Goal: Task Accomplishment & Management: Use online tool/utility

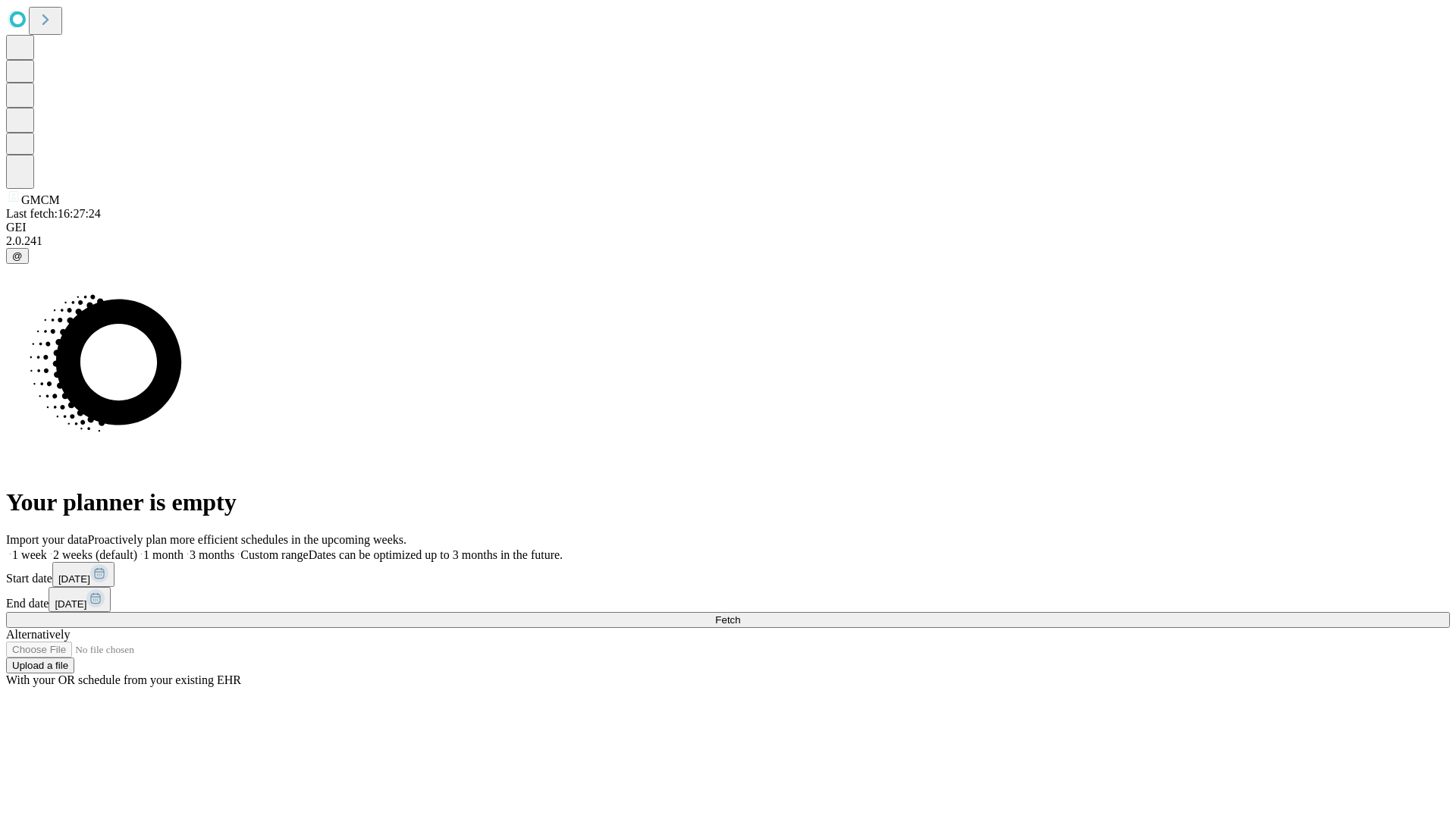
click at [47, 548] on label "1 week" at bounding box center [26, 554] width 41 height 13
click at [741, 614] on span "Fetch" at bounding box center [728, 620] width 25 height 12
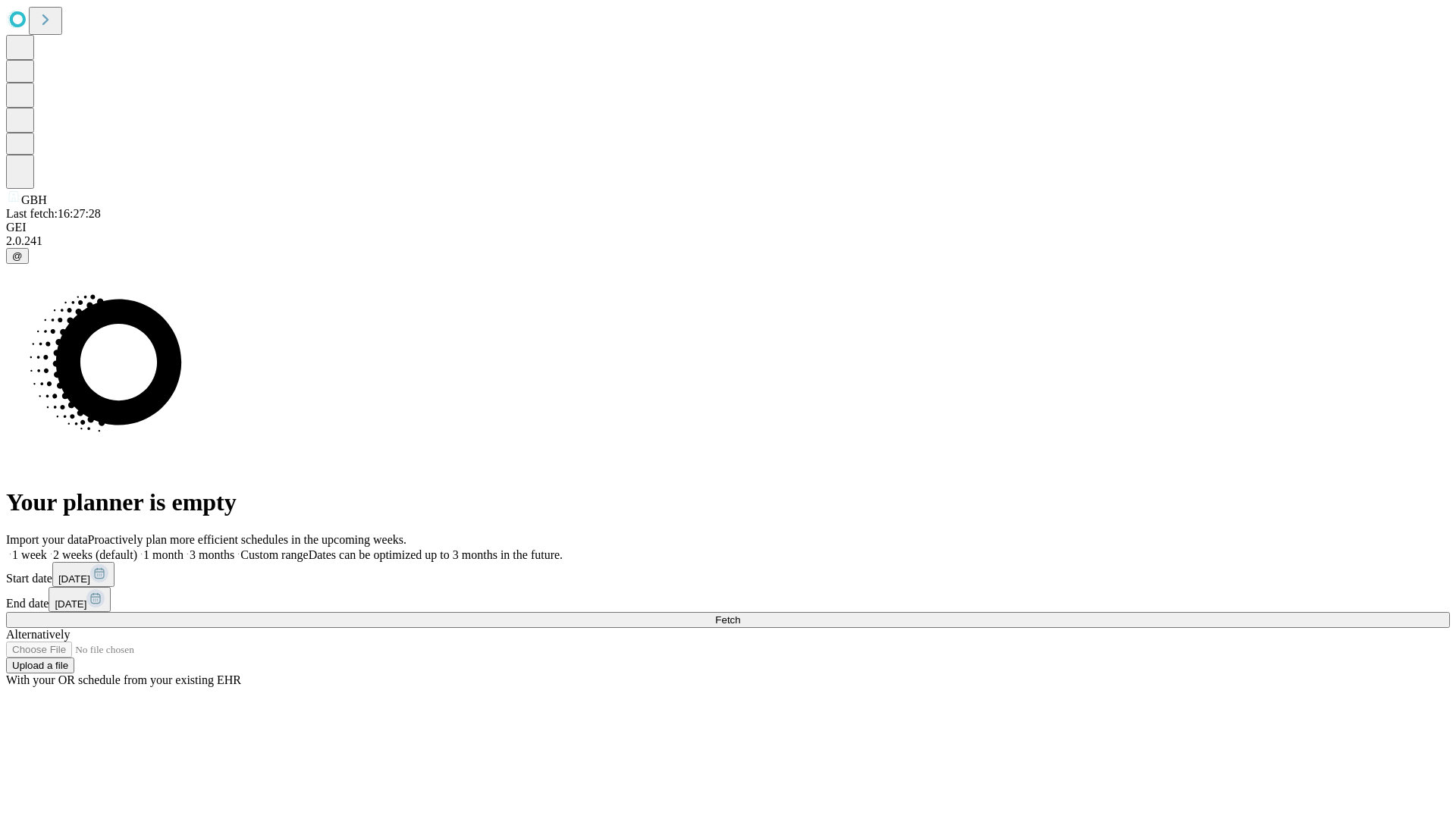
click at [47, 548] on label "1 week" at bounding box center [26, 554] width 41 height 13
click at [741, 614] on span "Fetch" at bounding box center [728, 620] width 25 height 12
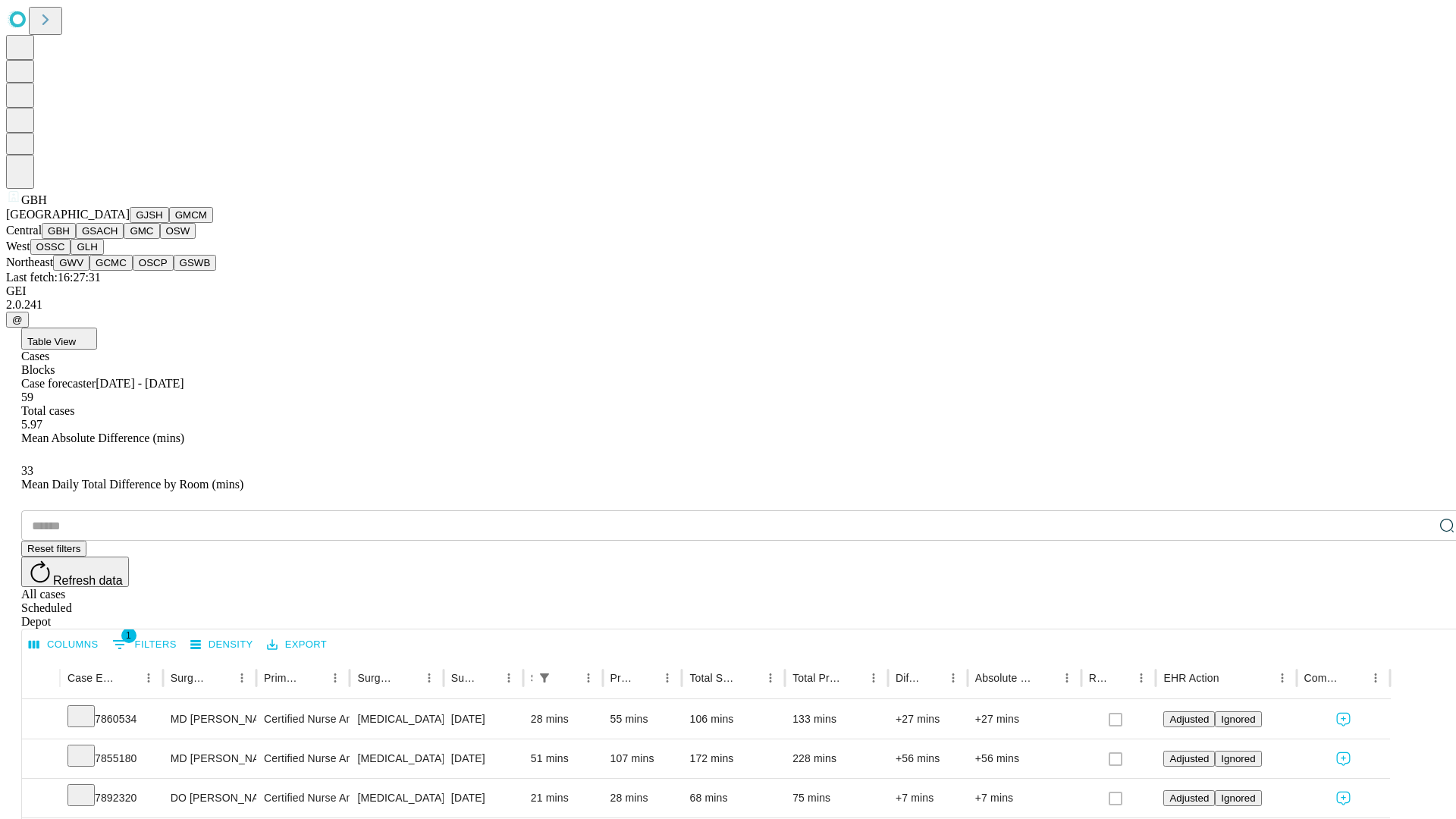
click at [118, 239] on button "GSACH" at bounding box center [99, 231] width 47 height 15
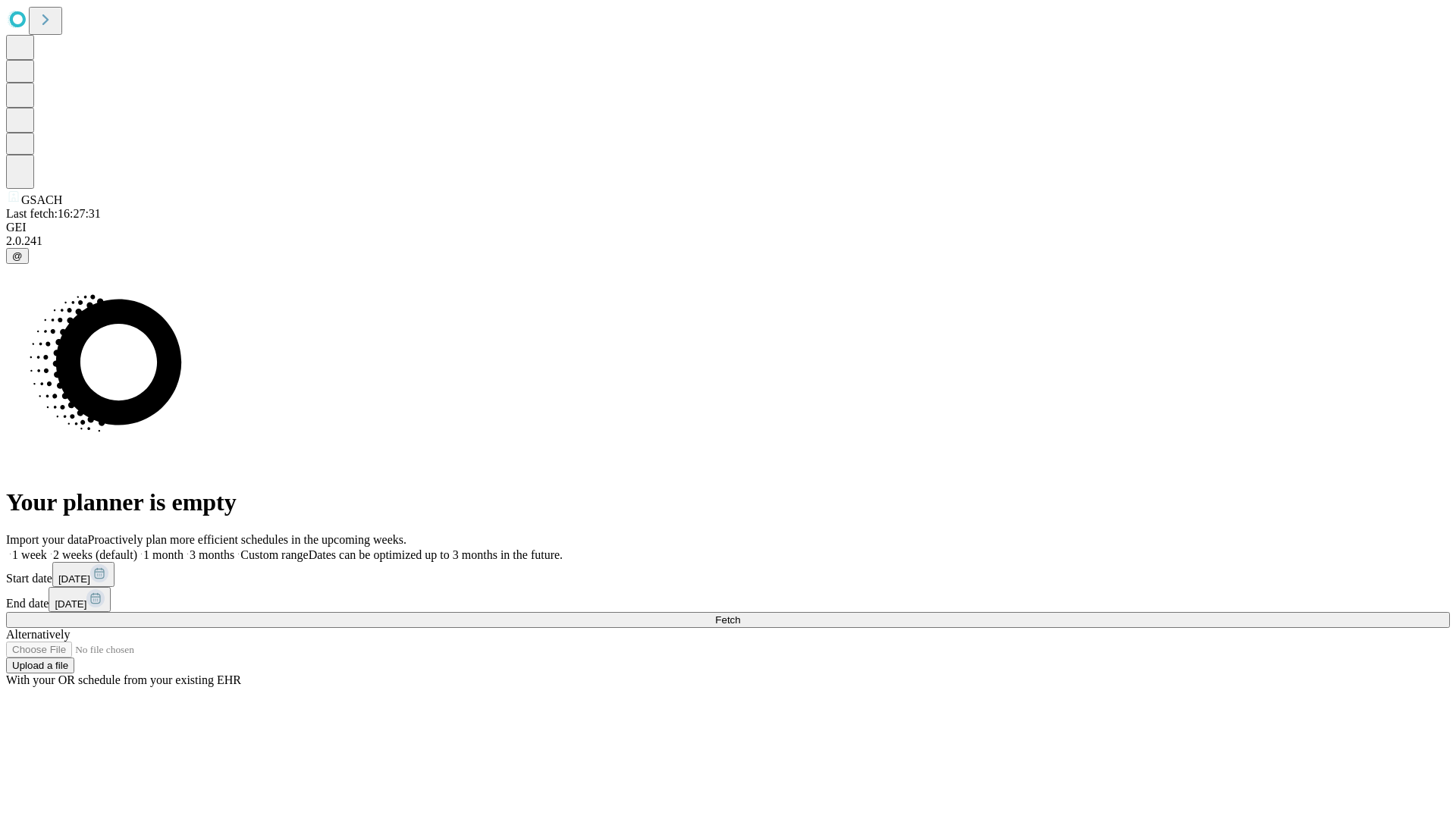
click at [741, 614] on span "Fetch" at bounding box center [728, 620] width 25 height 12
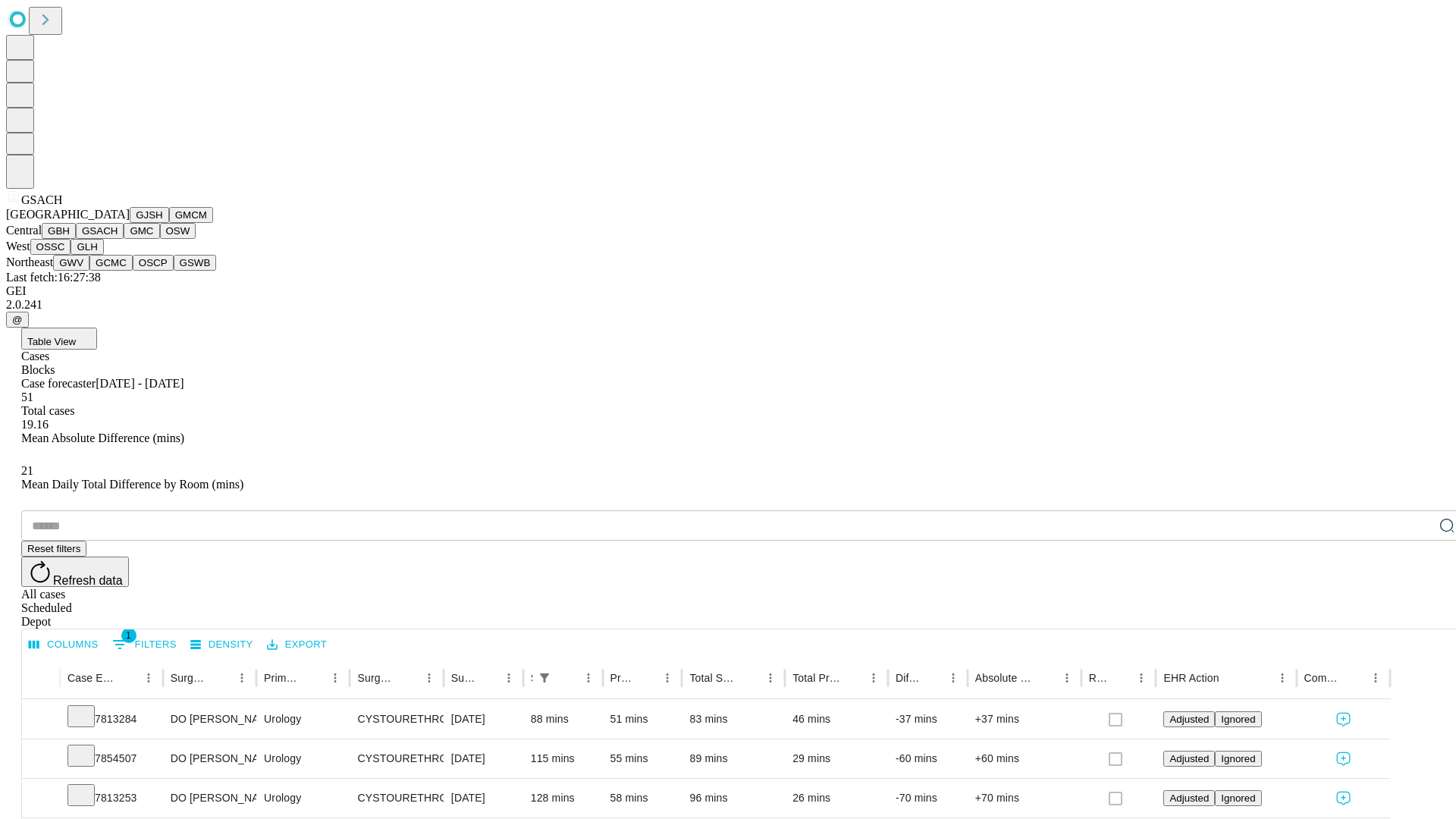
click at [124, 239] on button "GMC" at bounding box center [141, 231] width 36 height 15
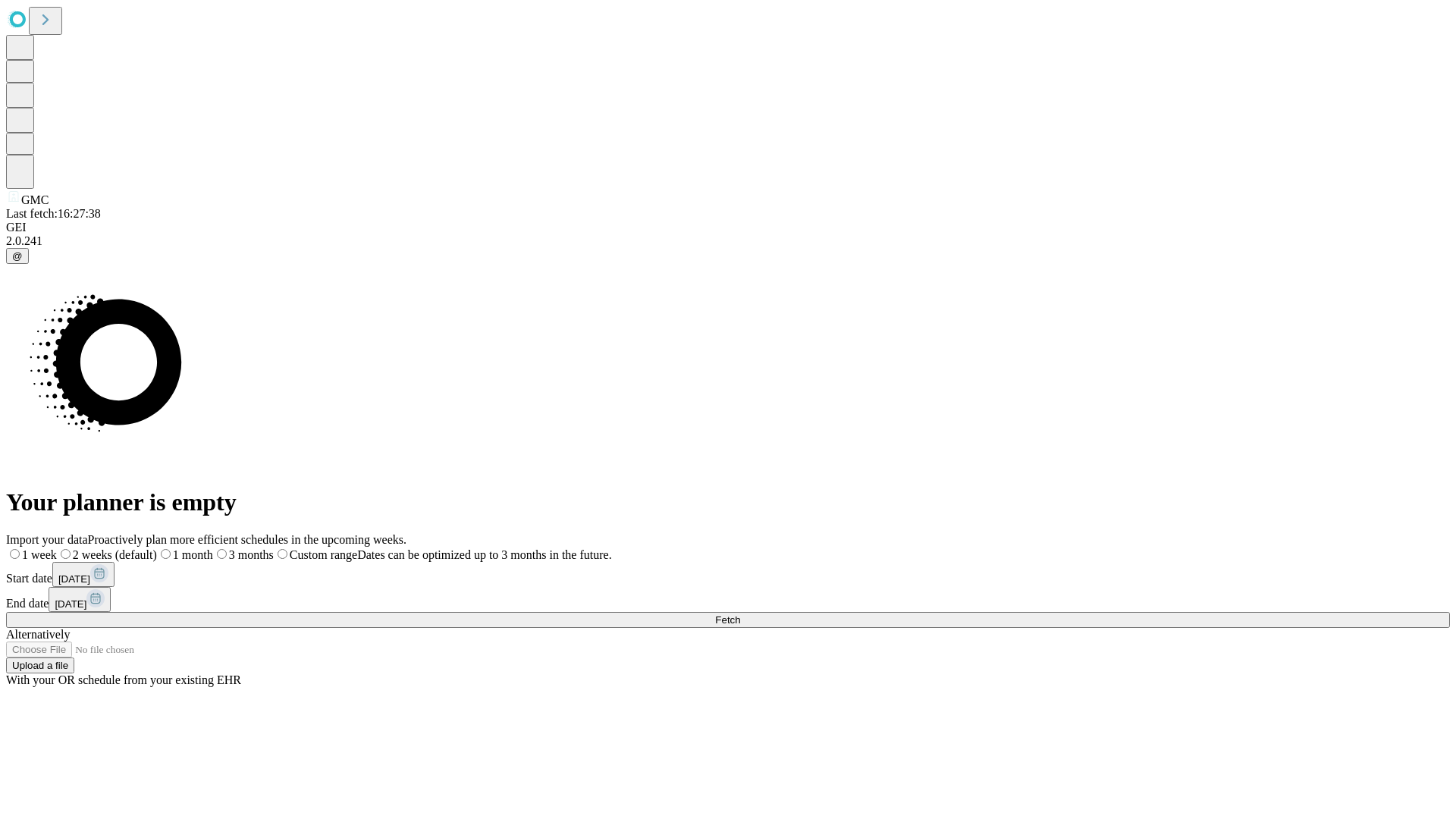
click at [57, 548] on label "1 week" at bounding box center [31, 554] width 51 height 13
click at [741, 614] on span "Fetch" at bounding box center [728, 620] width 25 height 12
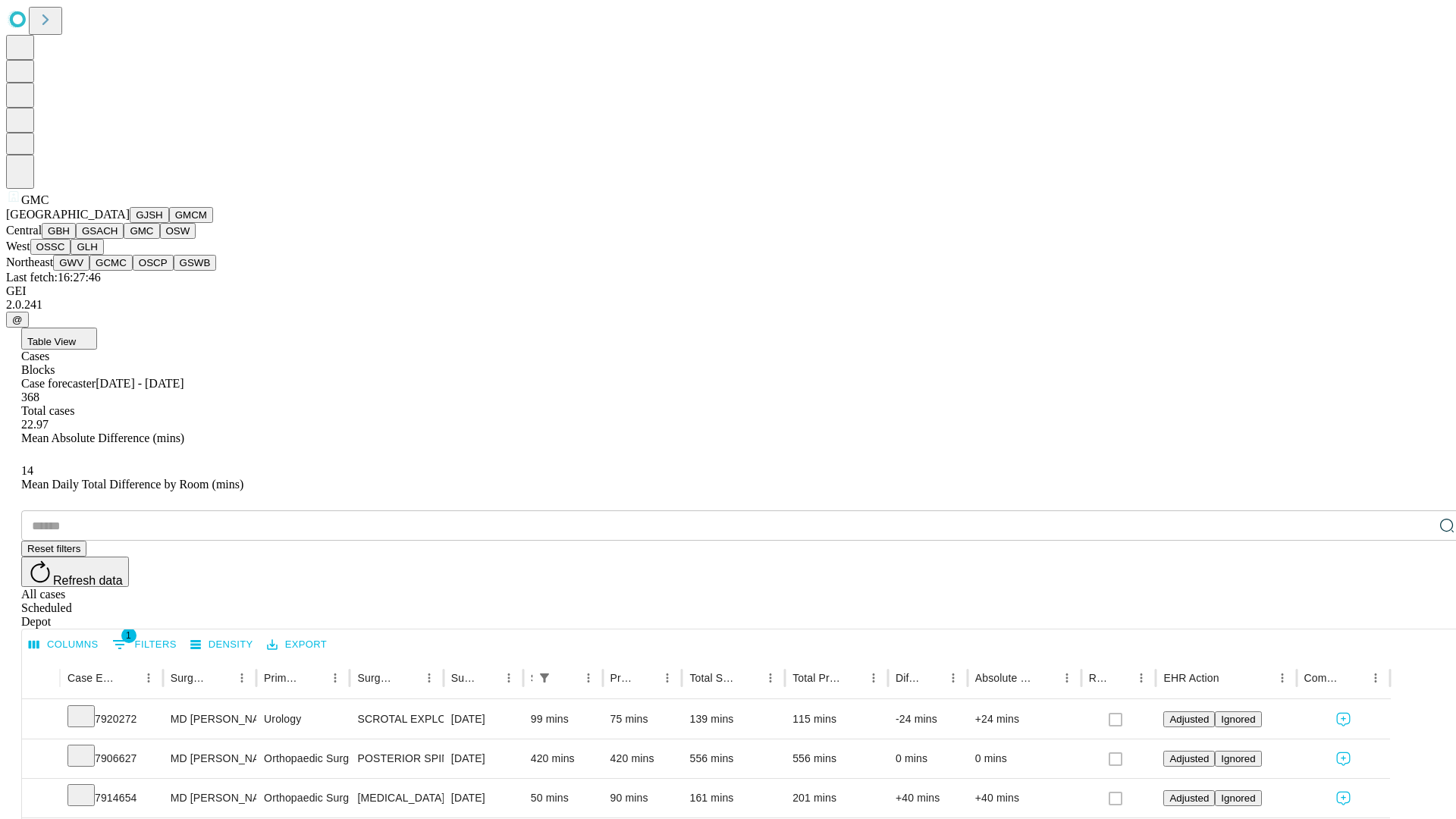
click at [160, 239] on button "OSW" at bounding box center [179, 231] width 37 height 15
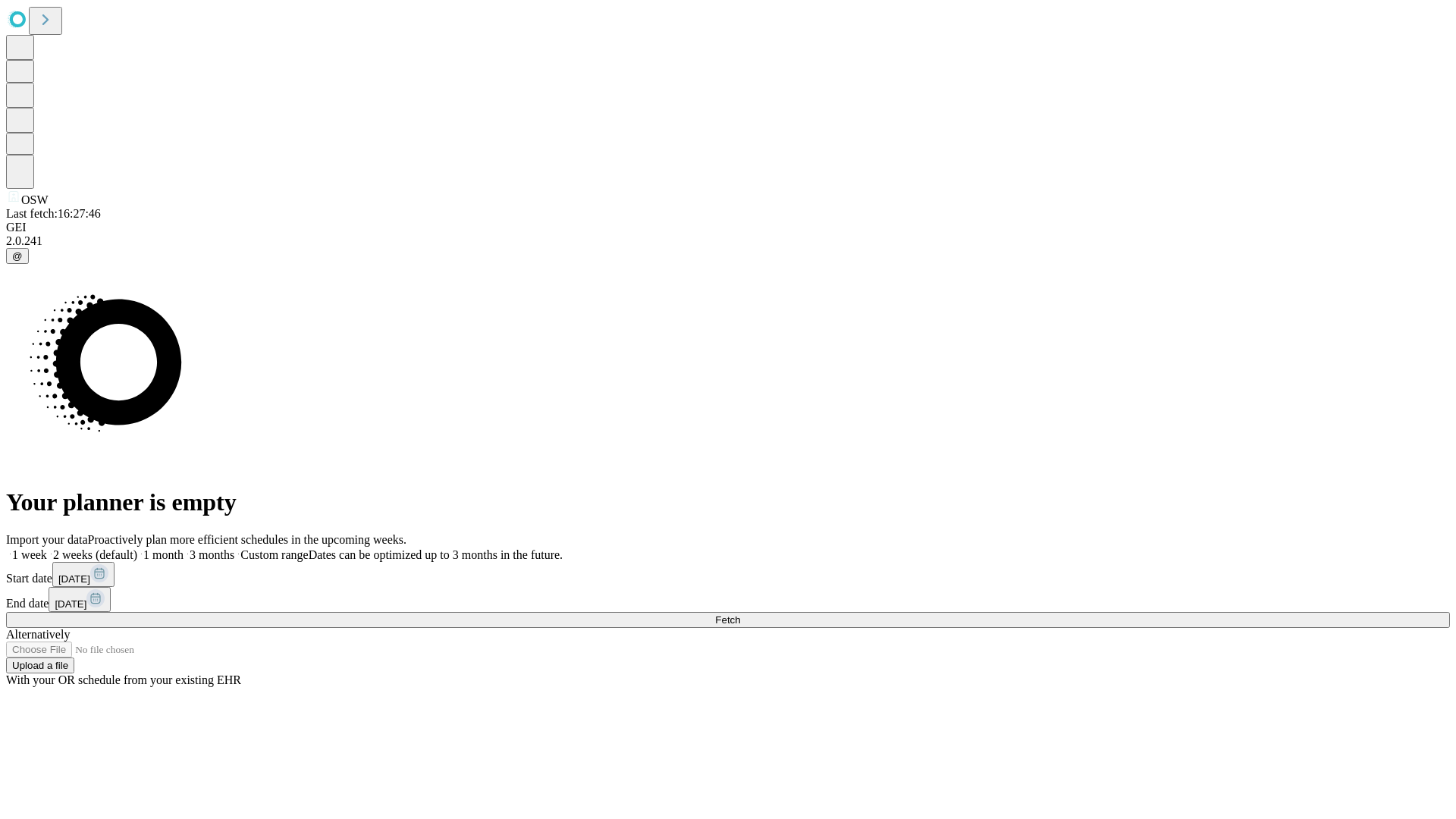
click at [741, 614] on span "Fetch" at bounding box center [728, 620] width 25 height 12
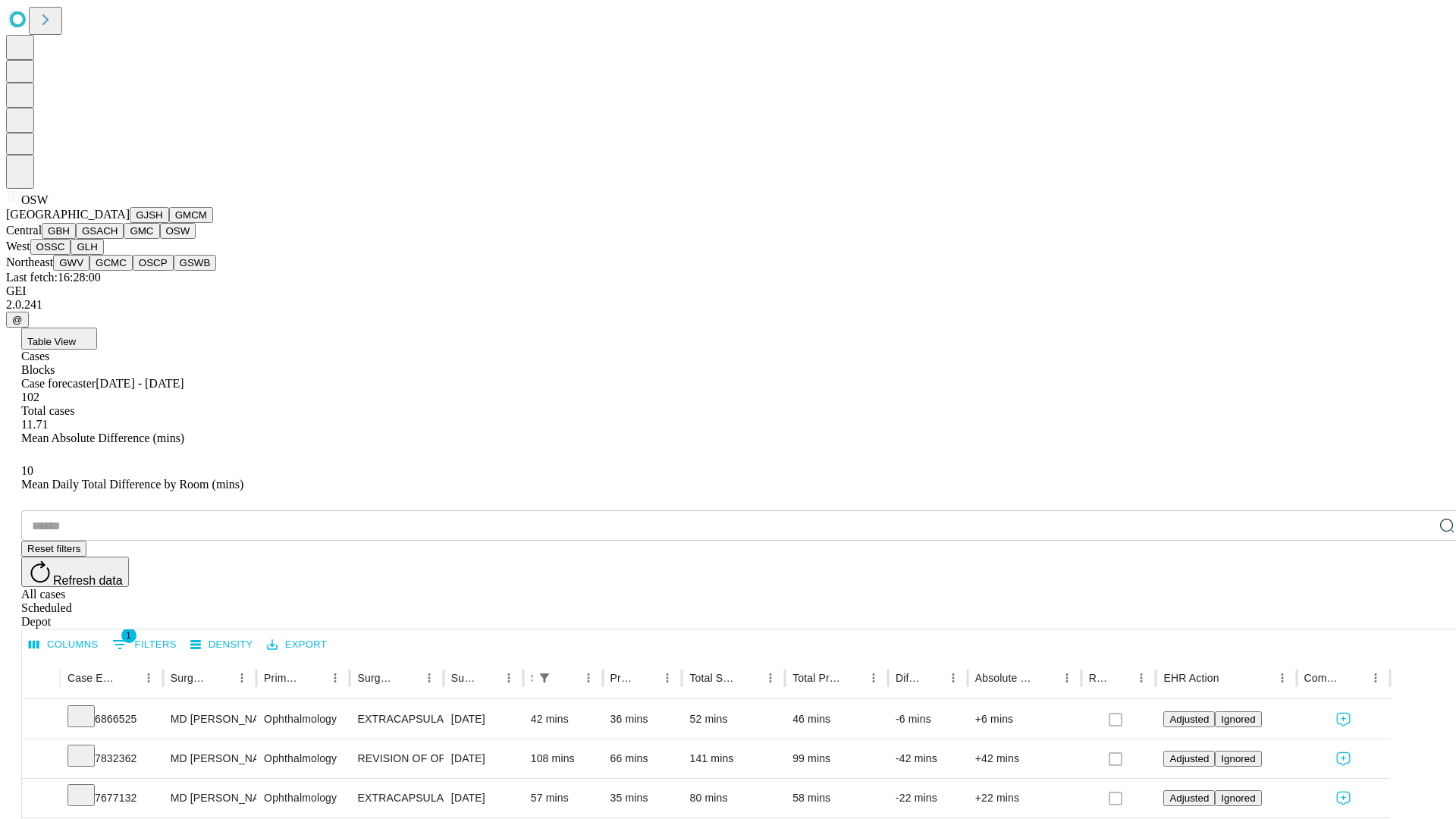
click at [72, 255] on button "OSSC" at bounding box center [50, 247] width 41 height 15
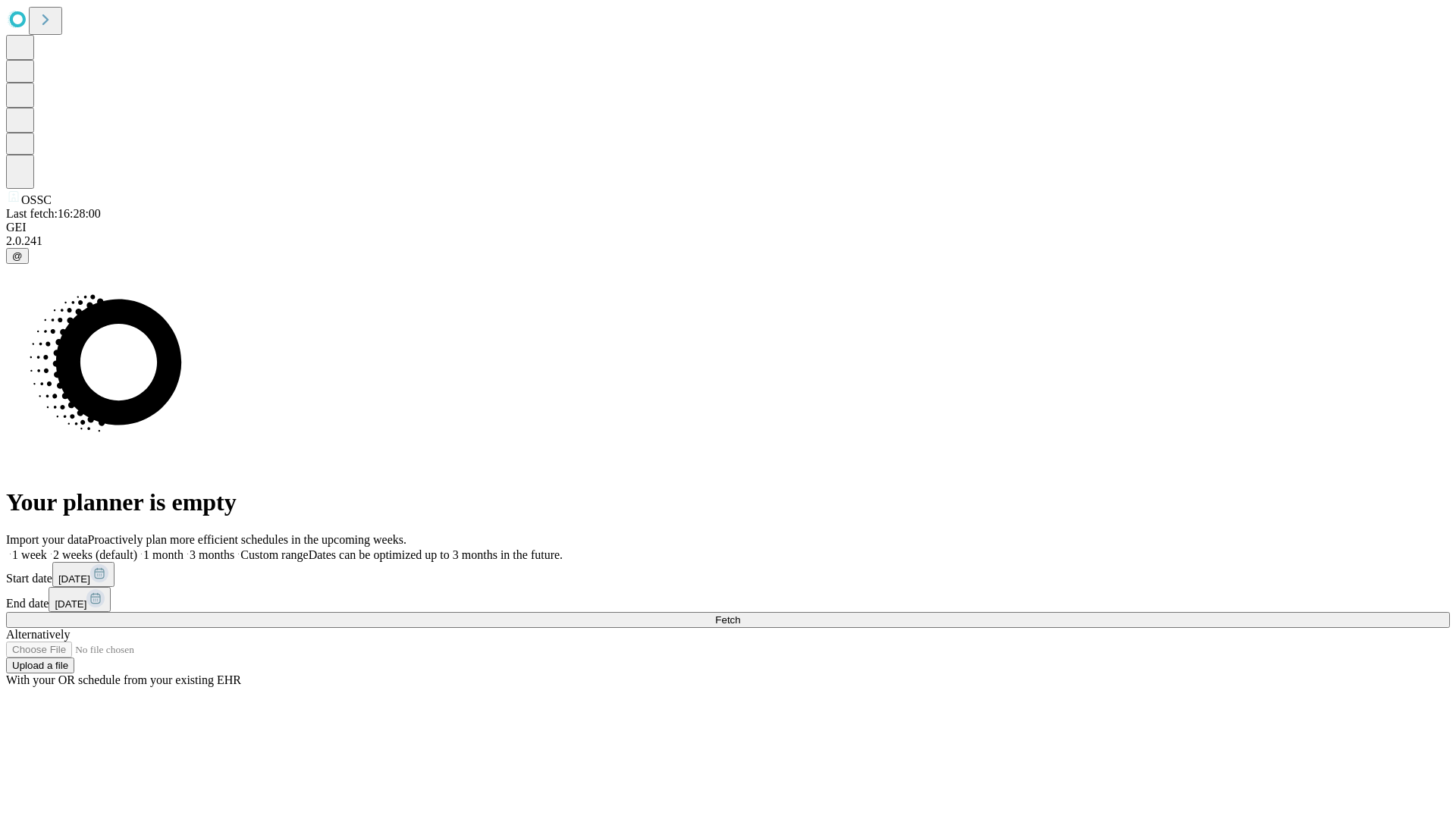
click at [47, 548] on label "1 week" at bounding box center [26, 554] width 41 height 13
click at [741, 614] on span "Fetch" at bounding box center [728, 620] width 25 height 12
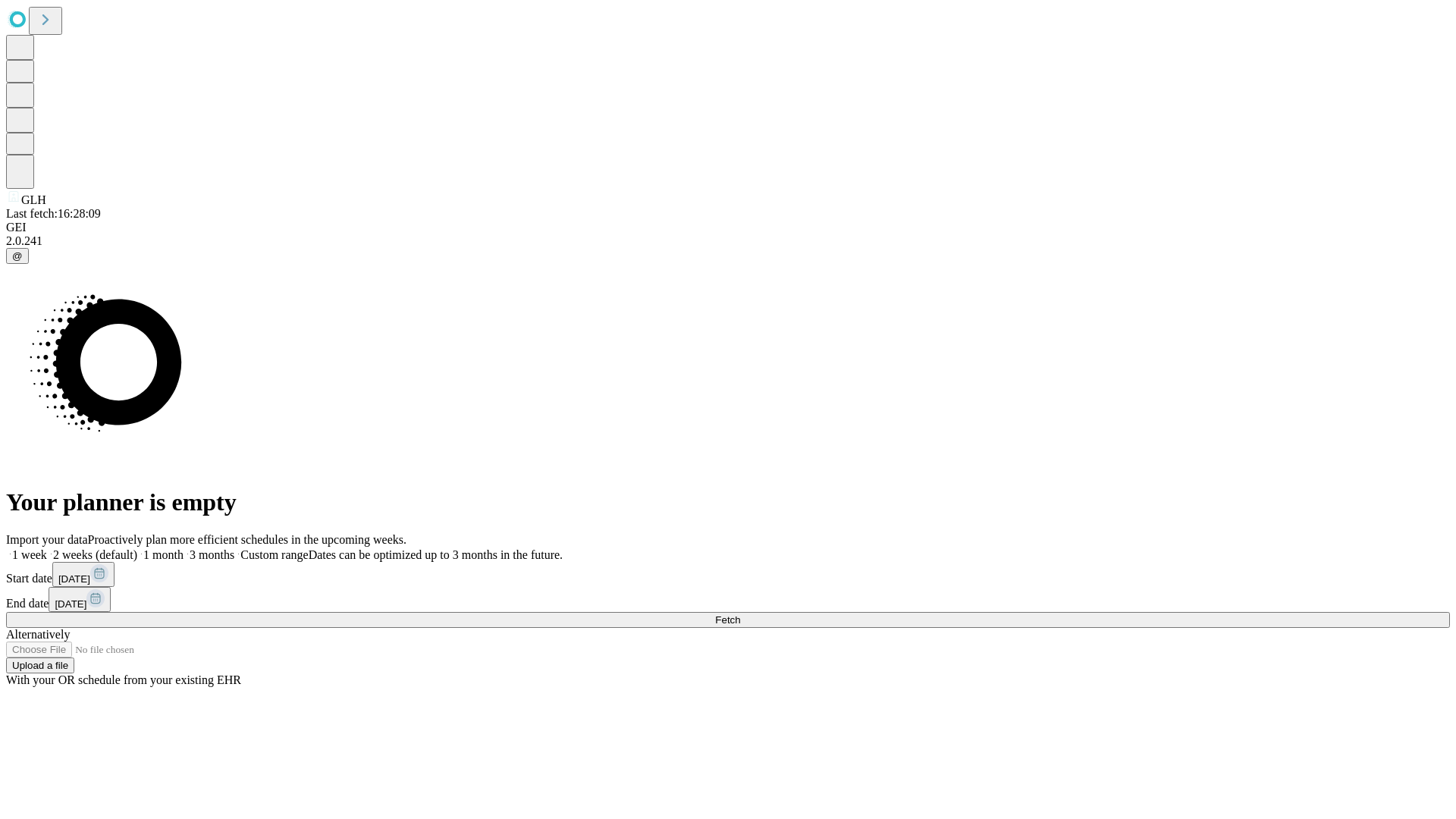
click at [47, 548] on label "1 week" at bounding box center [26, 554] width 41 height 13
click at [741, 614] on span "Fetch" at bounding box center [728, 620] width 25 height 12
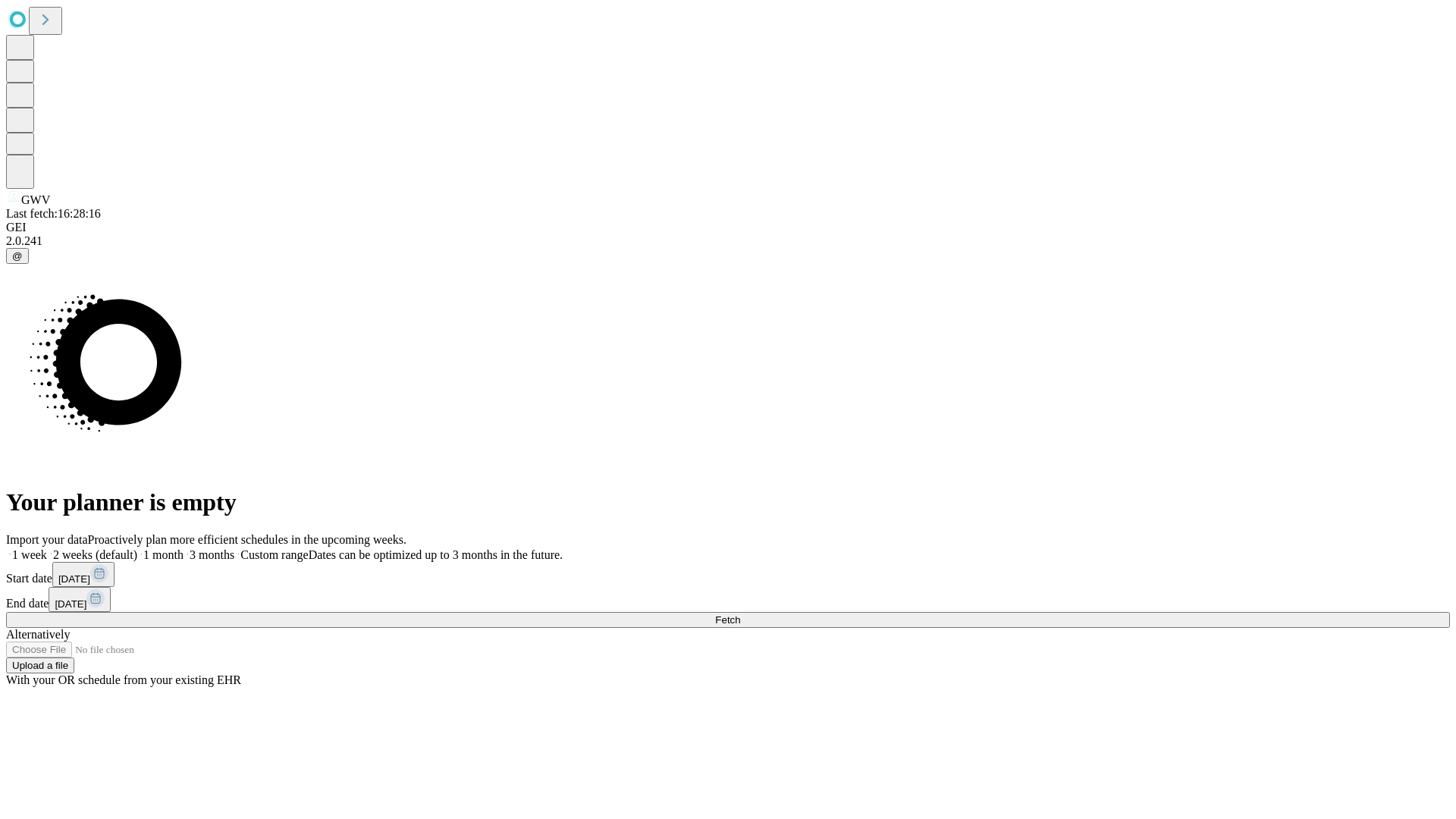
click at [47, 548] on label "1 week" at bounding box center [26, 554] width 41 height 13
click at [741, 614] on span "Fetch" at bounding box center [728, 620] width 25 height 12
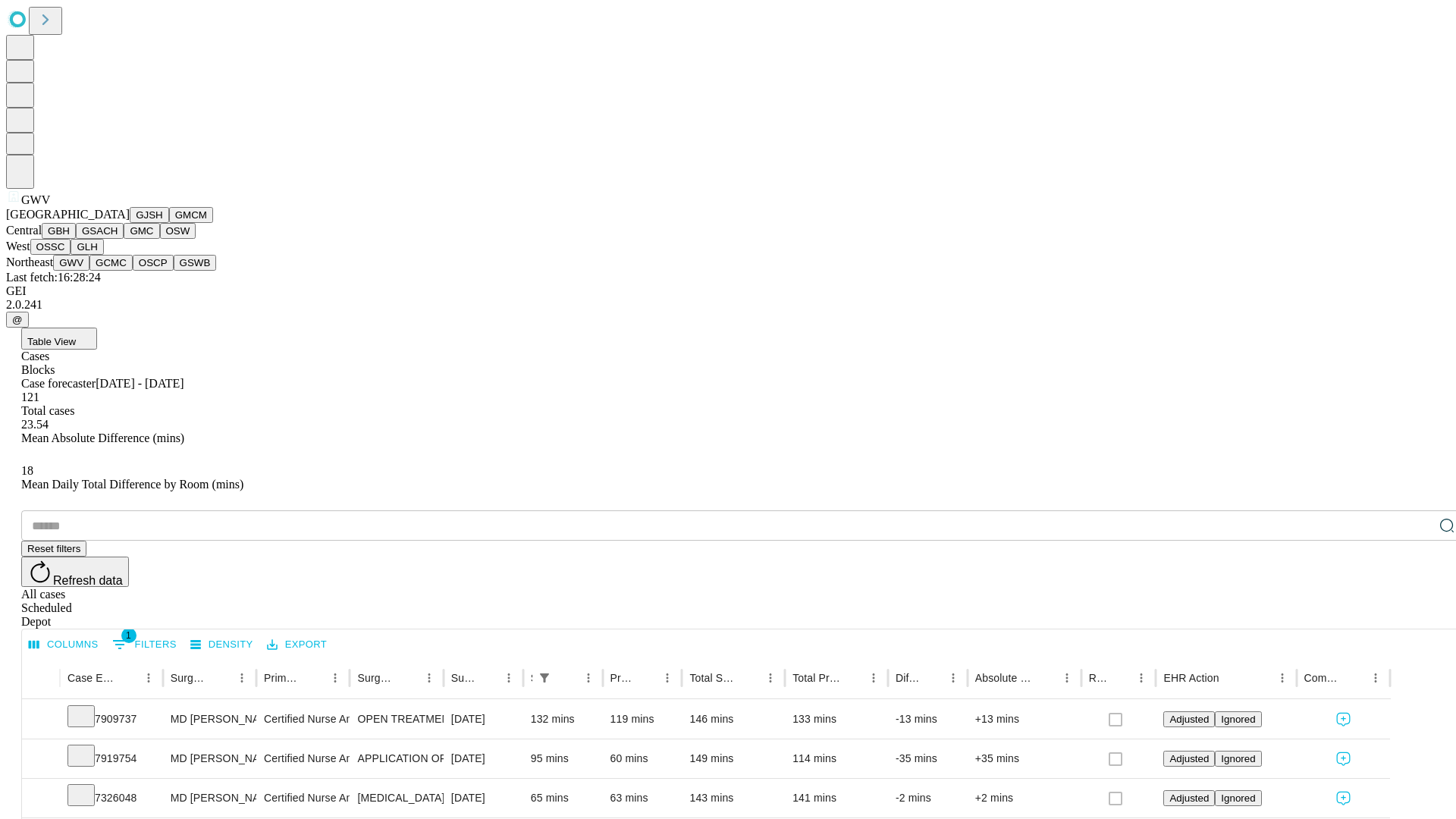
click at [118, 271] on button "GCMC" at bounding box center [111, 263] width 44 height 15
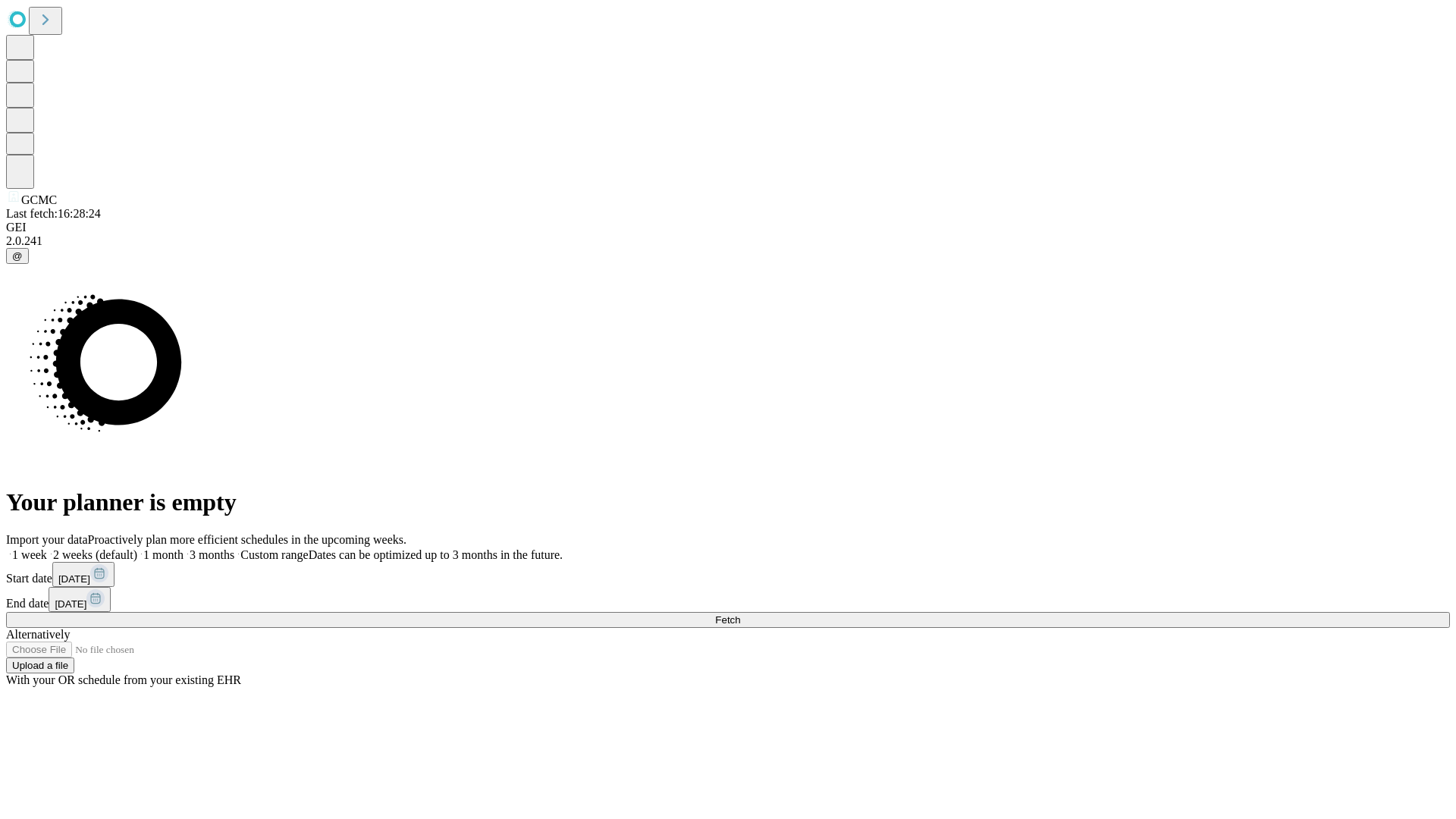
click at [47, 548] on label "1 week" at bounding box center [26, 554] width 41 height 13
click at [741, 614] on span "Fetch" at bounding box center [728, 620] width 25 height 12
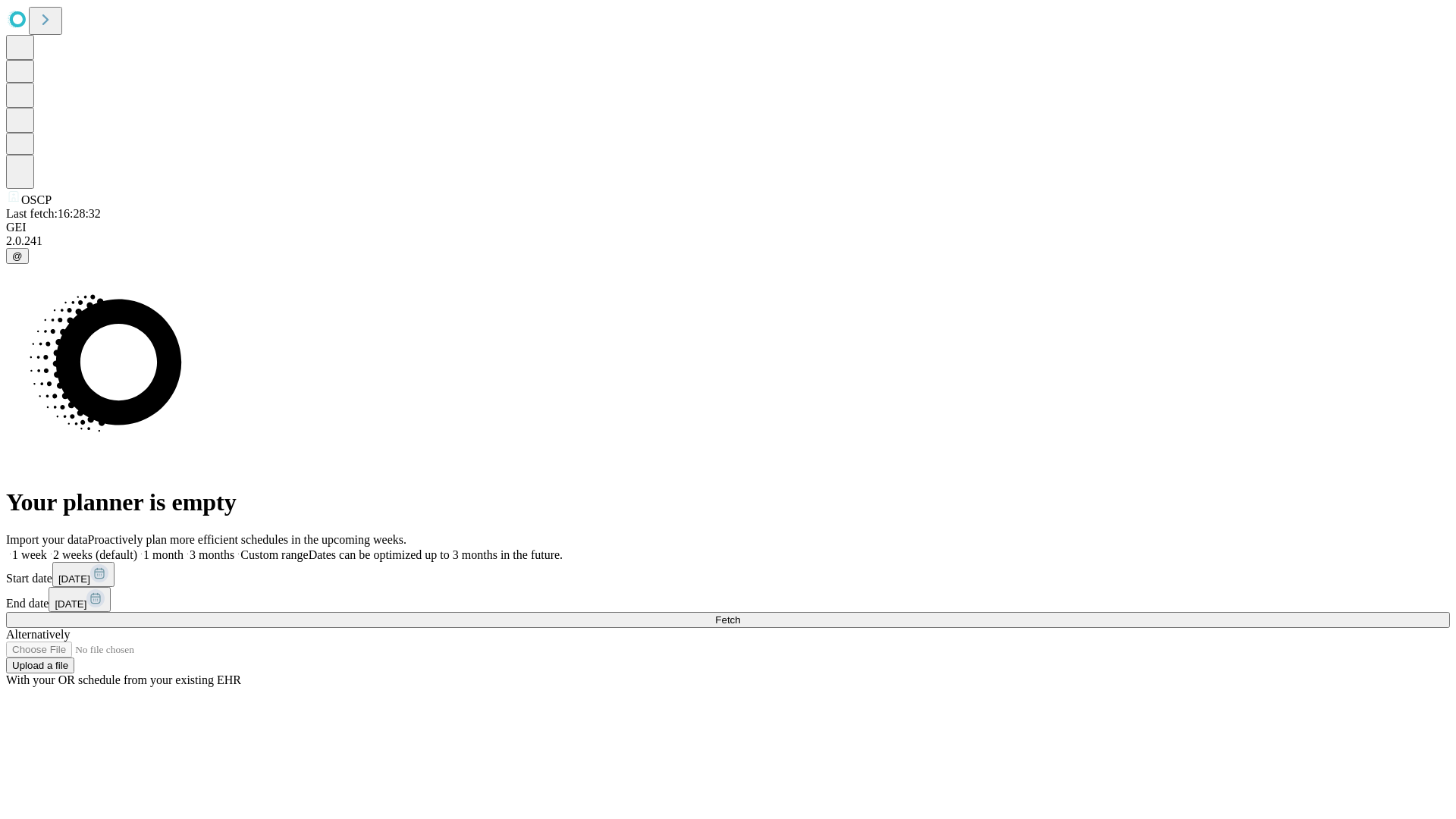
click at [47, 548] on label "1 week" at bounding box center [26, 554] width 41 height 13
click at [741, 614] on span "Fetch" at bounding box center [728, 620] width 25 height 12
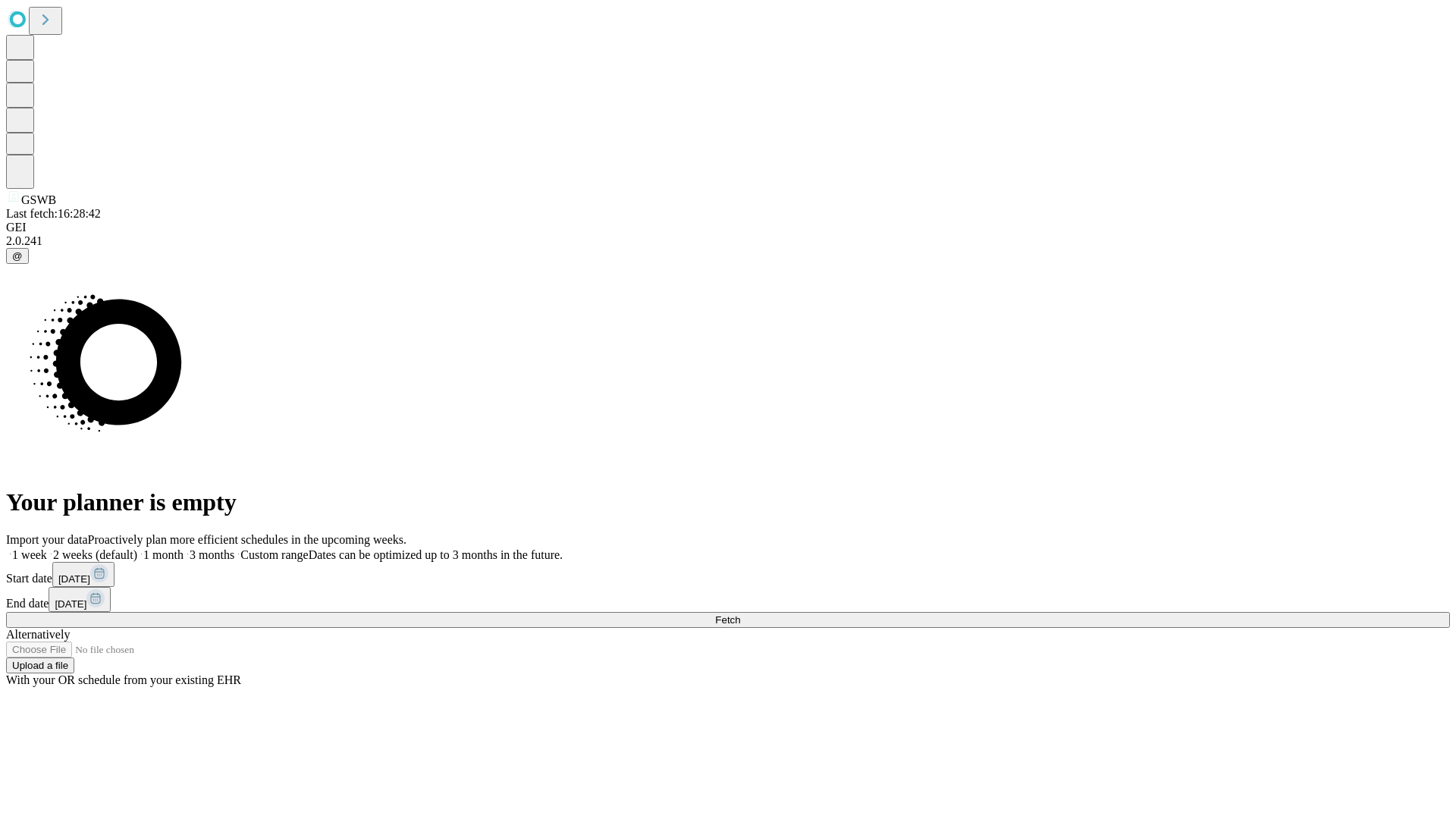
click at [47, 548] on label "1 week" at bounding box center [26, 554] width 41 height 13
click at [741, 614] on span "Fetch" at bounding box center [728, 620] width 25 height 12
